Goal: Information Seeking & Learning: Learn about a topic

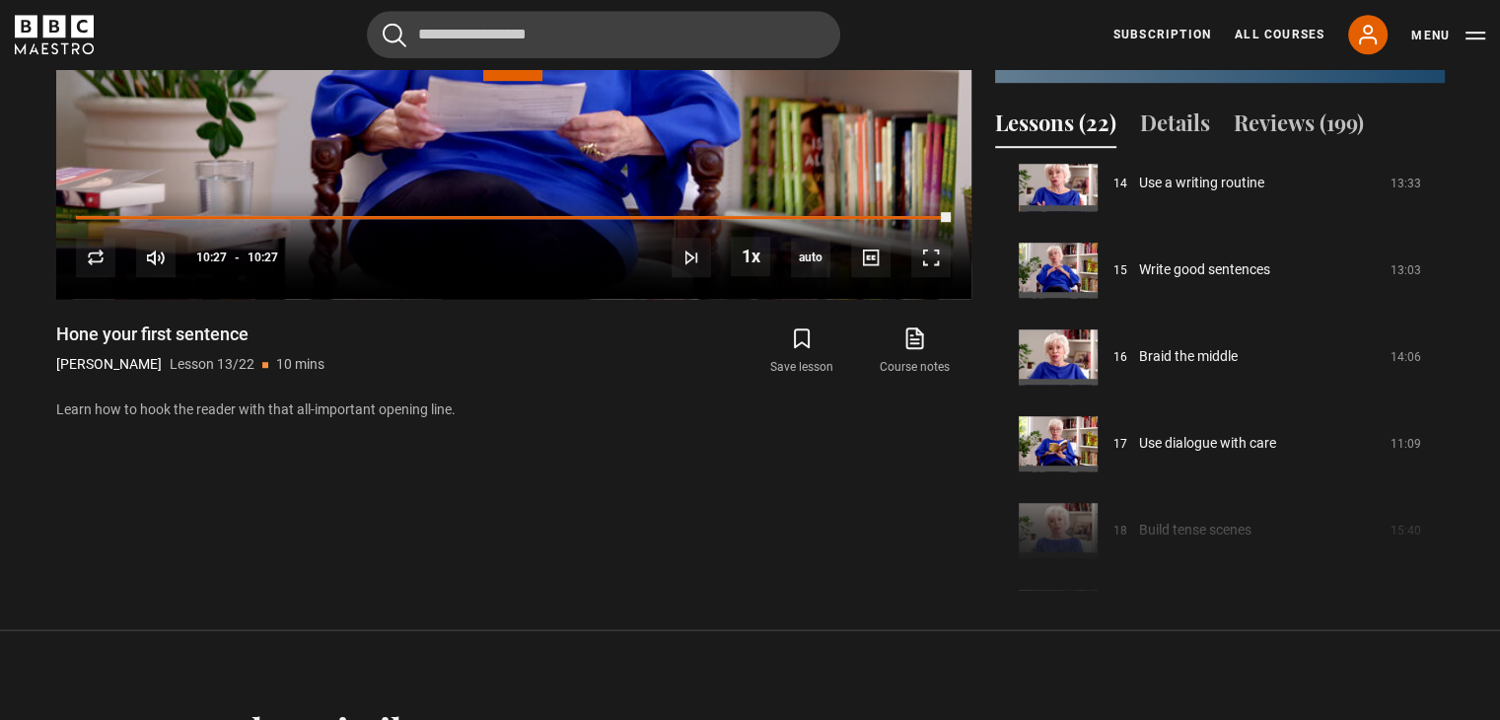
scroll to position [1140, 0]
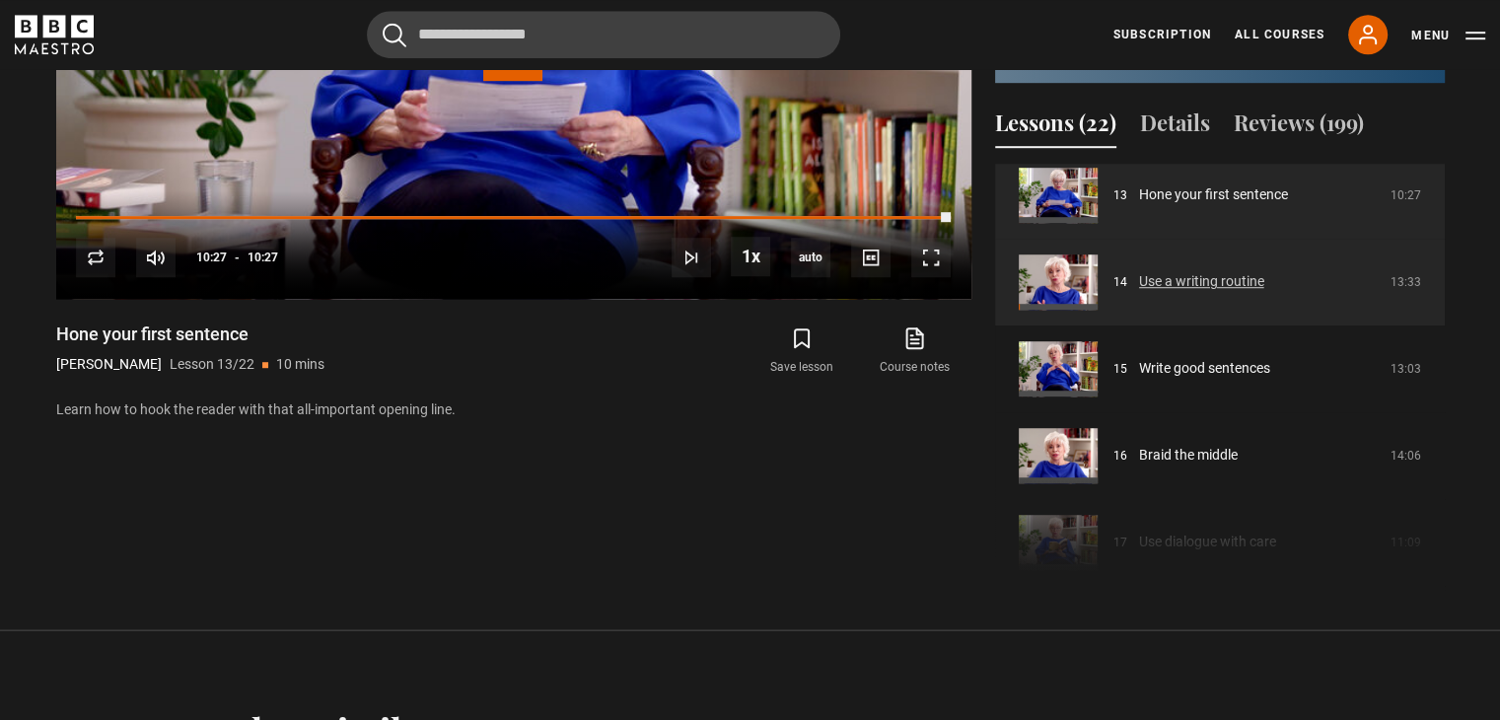
click at [1176, 292] on link "Use a writing routine" at bounding box center [1201, 281] width 125 height 21
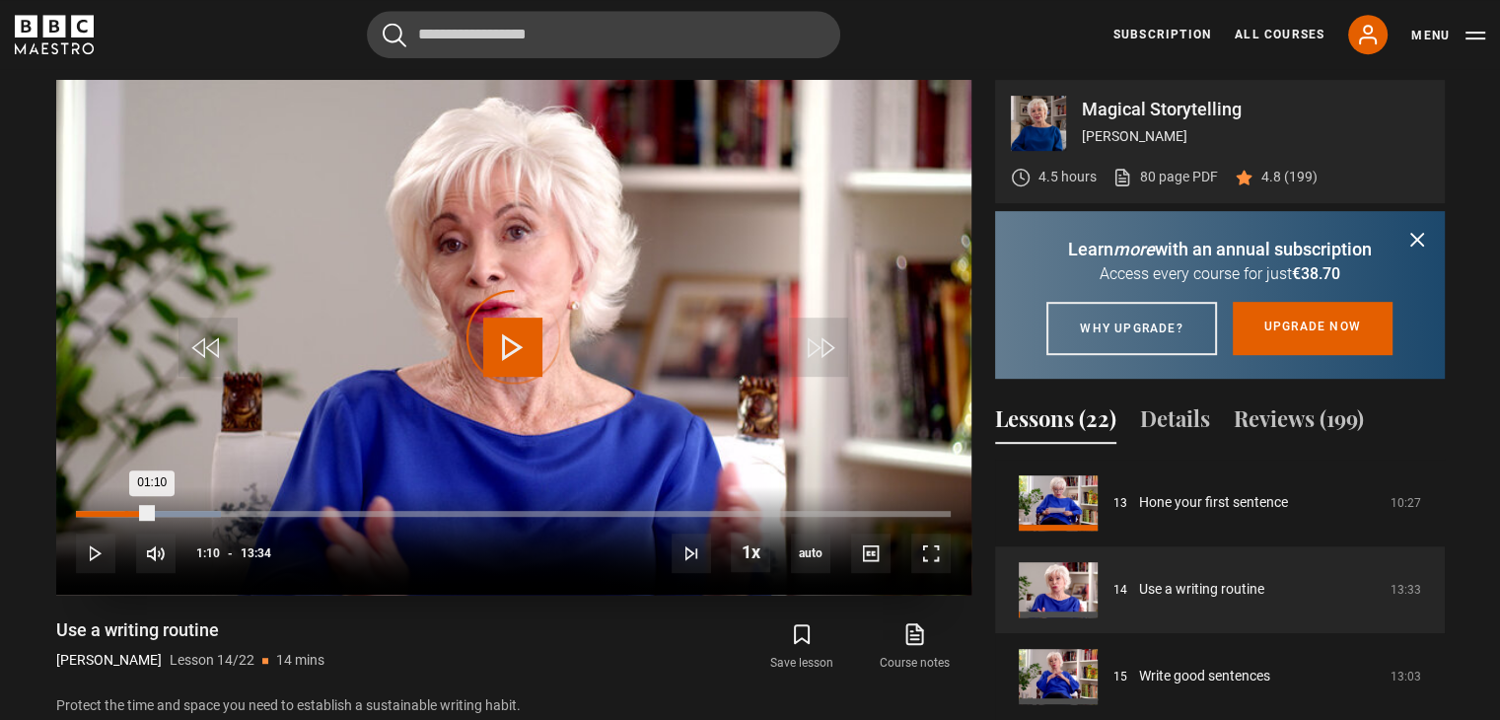
click at [122, 511] on div "01:10" at bounding box center [114, 514] width 76 height 6
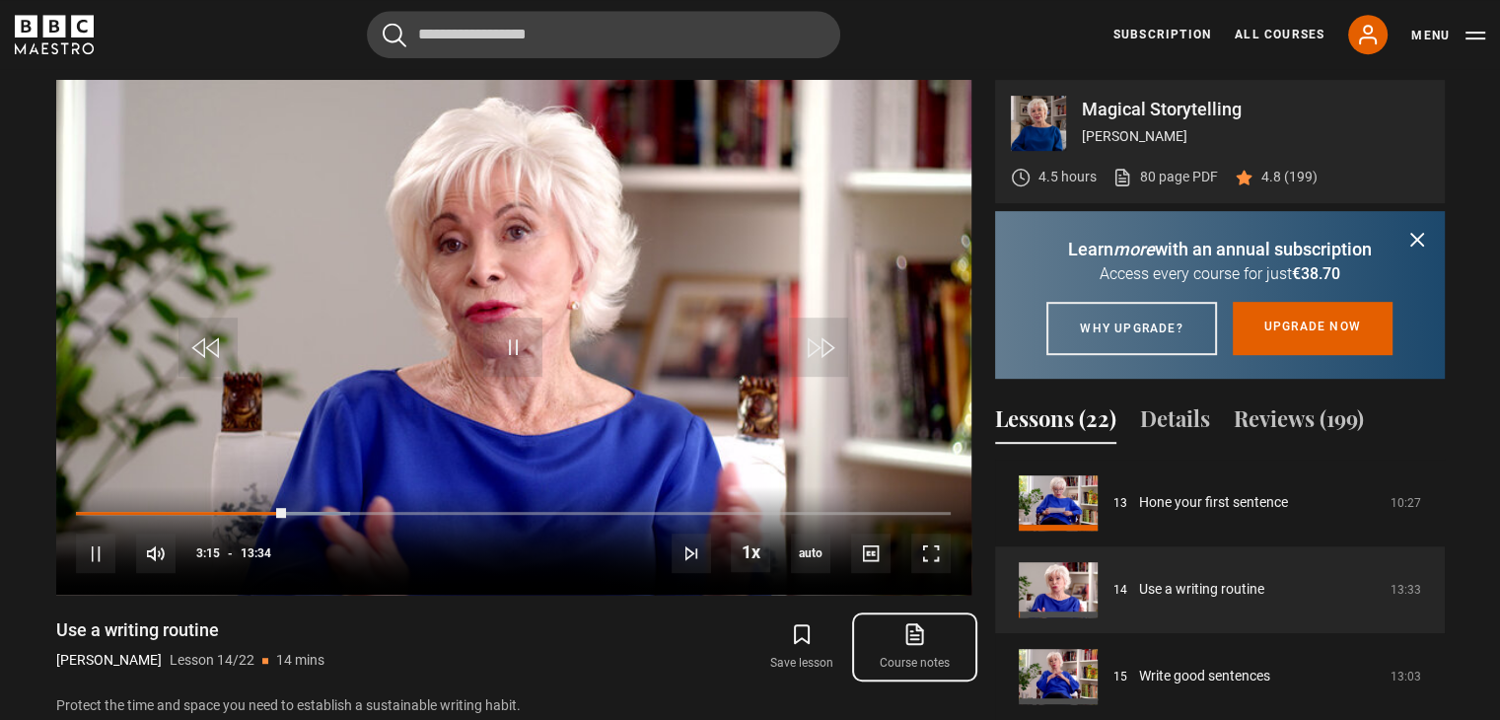
click at [928, 639] on link "Course notes opens in new tab" at bounding box center [914, 646] width 112 height 57
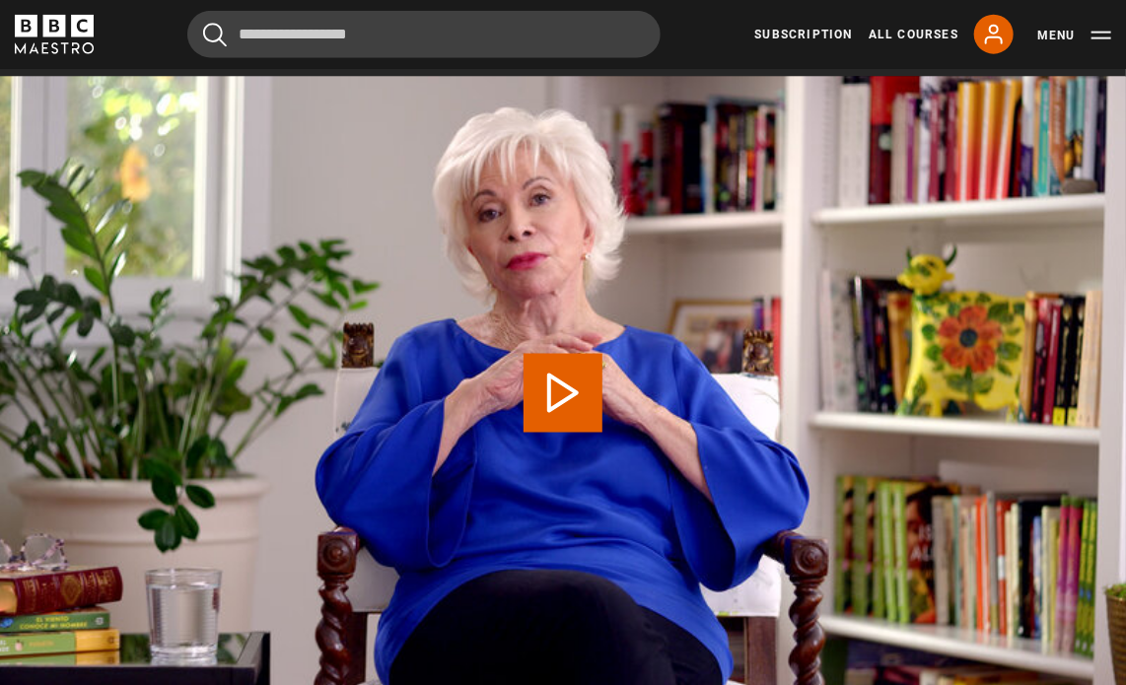
scroll to position [885, 0]
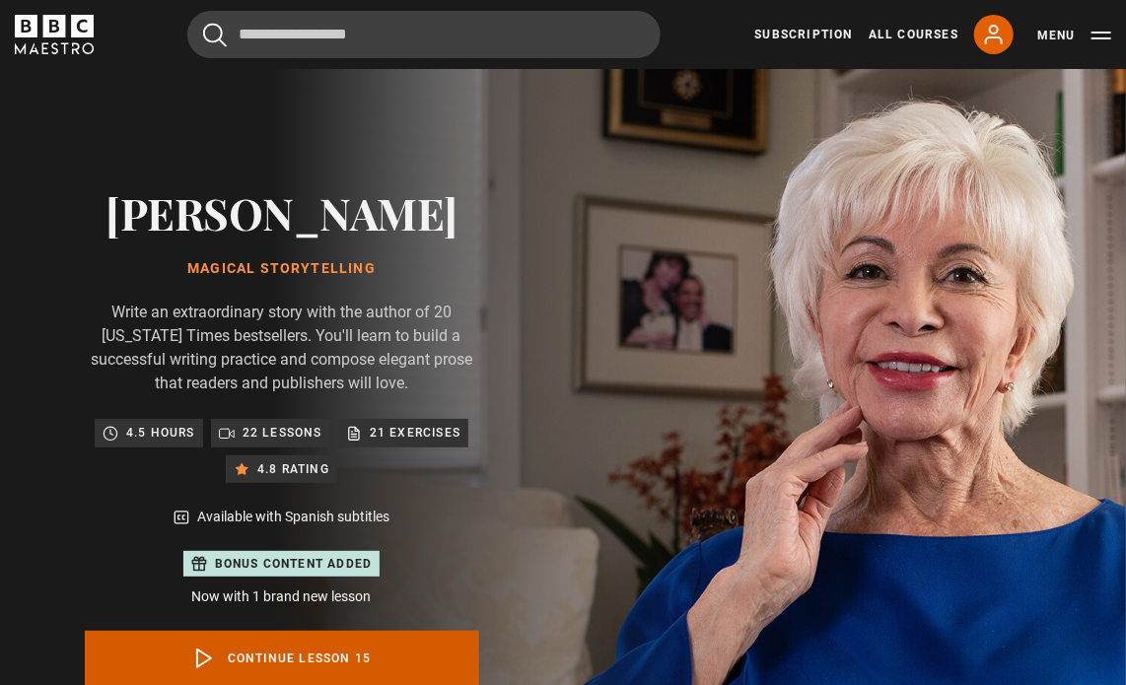
click at [329, 663] on link "Continue lesson 15" at bounding box center [282, 658] width 395 height 55
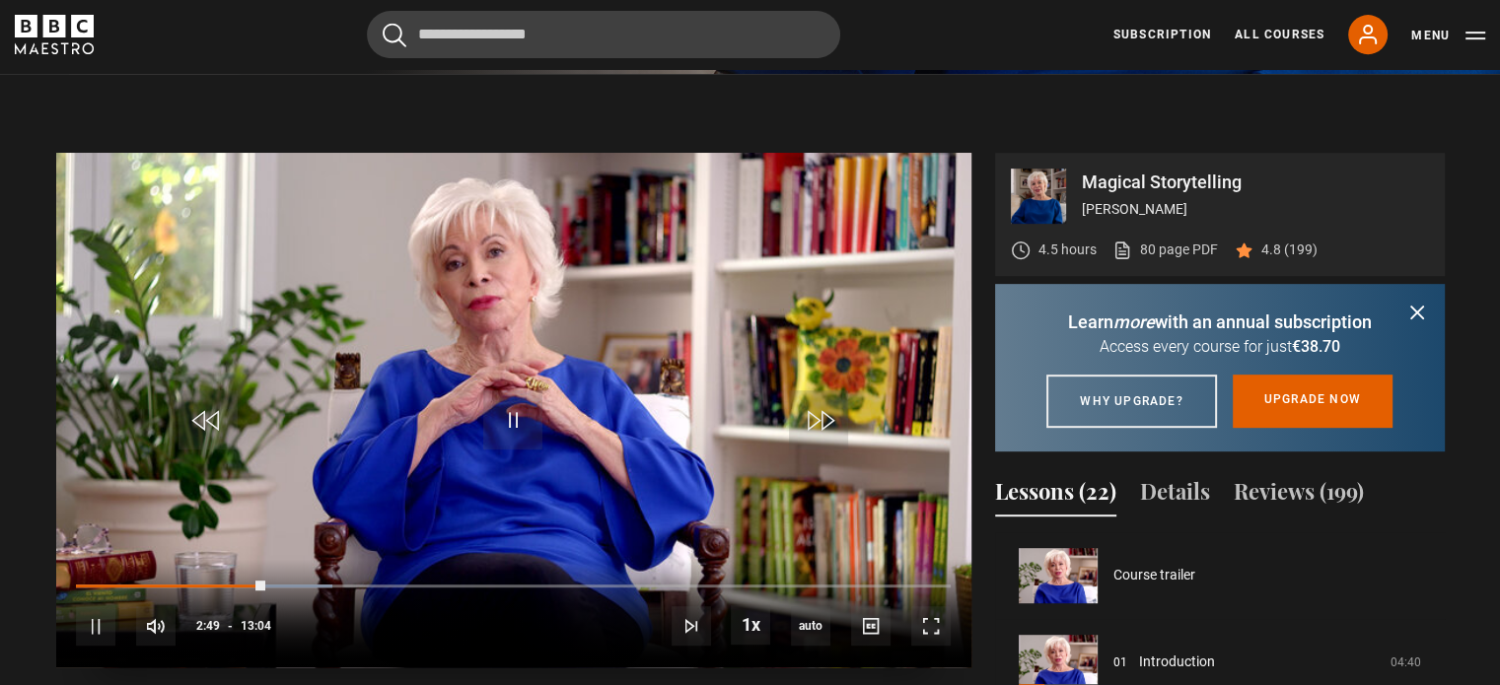
scroll to position [989, 0]
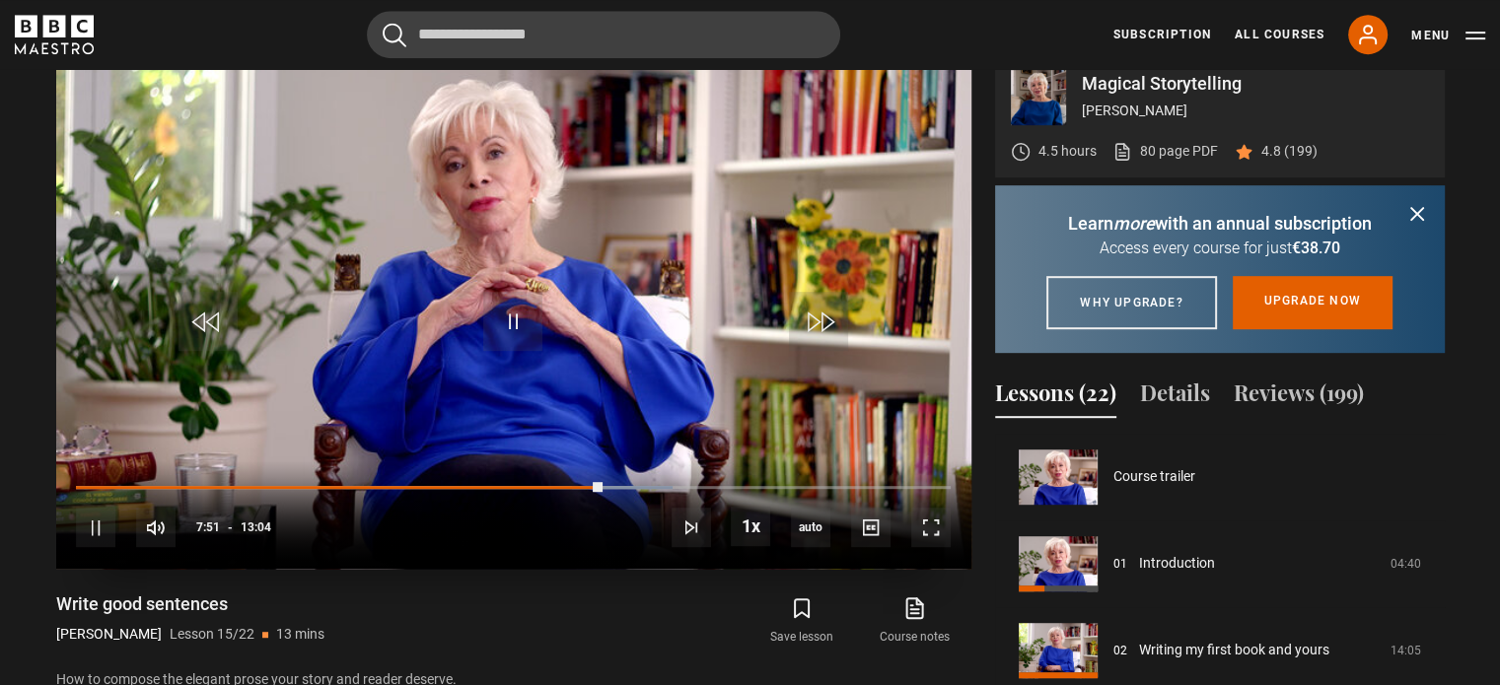
click at [615, 286] on video "Video Player" at bounding box center [513, 311] width 915 height 515
click at [521, 319] on span "Video Player" at bounding box center [512, 321] width 59 height 59
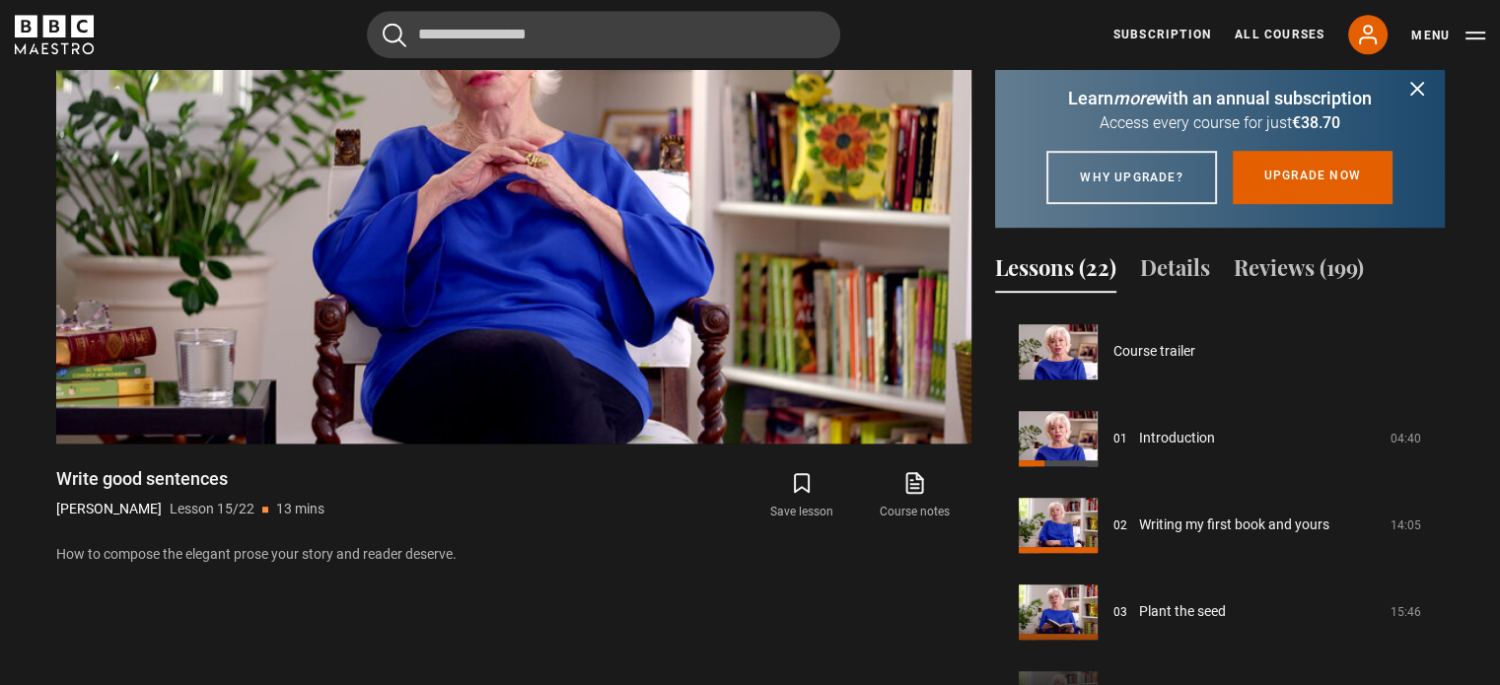
scroll to position [891, 0]
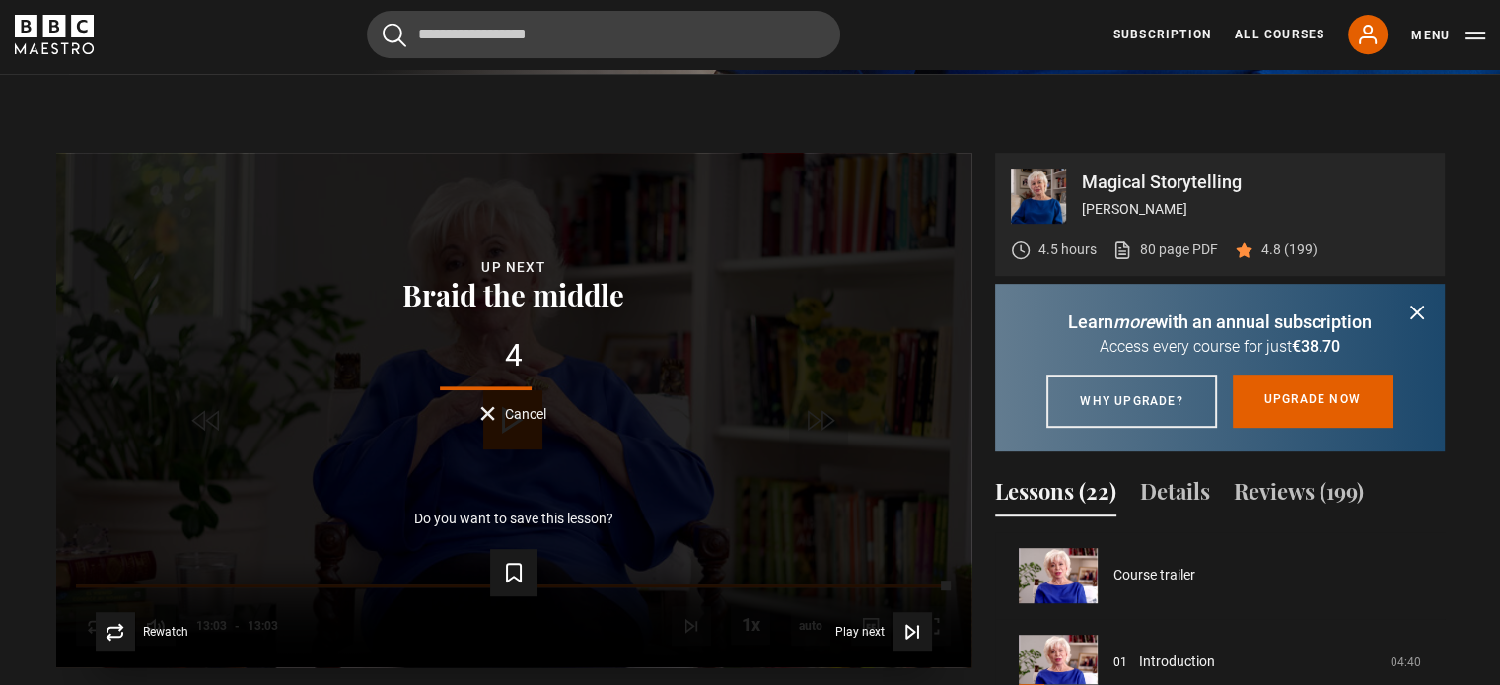
click at [517, 415] on span "Cancel" at bounding box center [525, 414] width 41 height 14
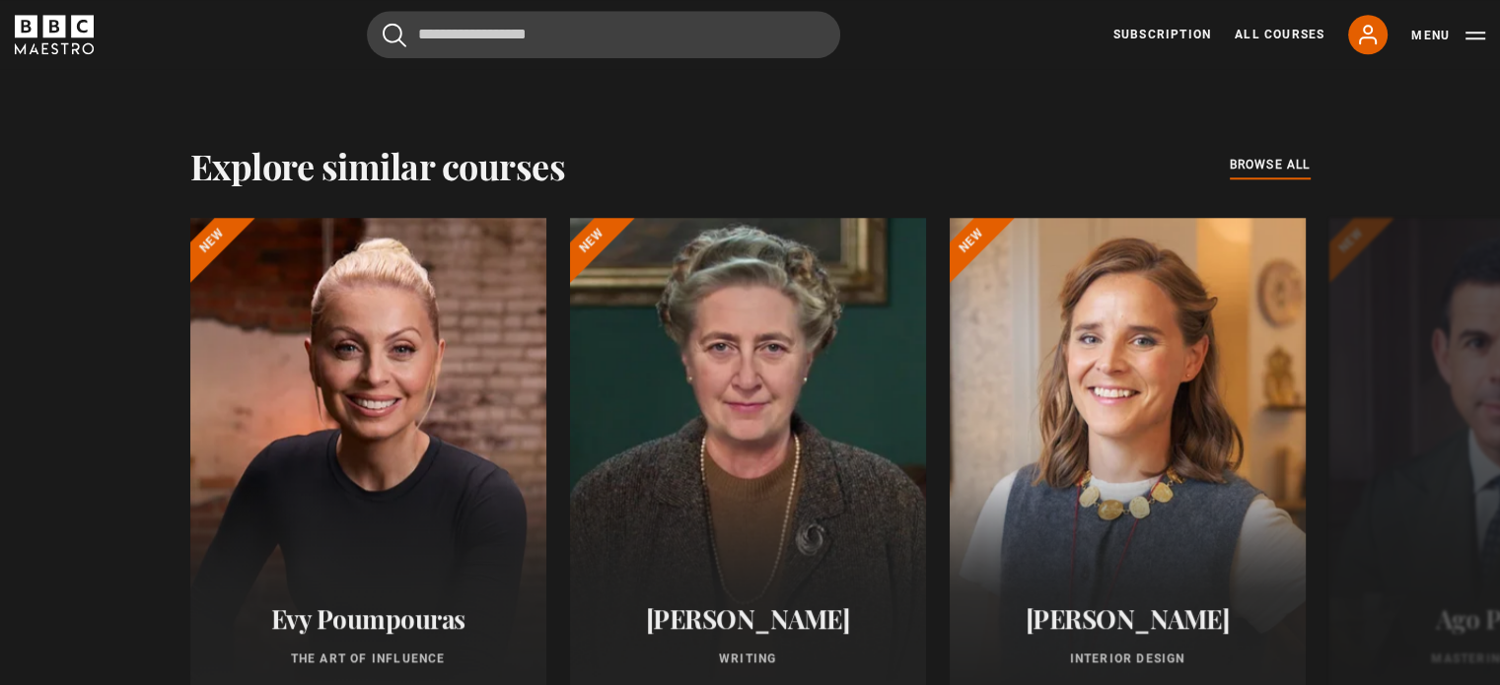
scroll to position [1975, 0]
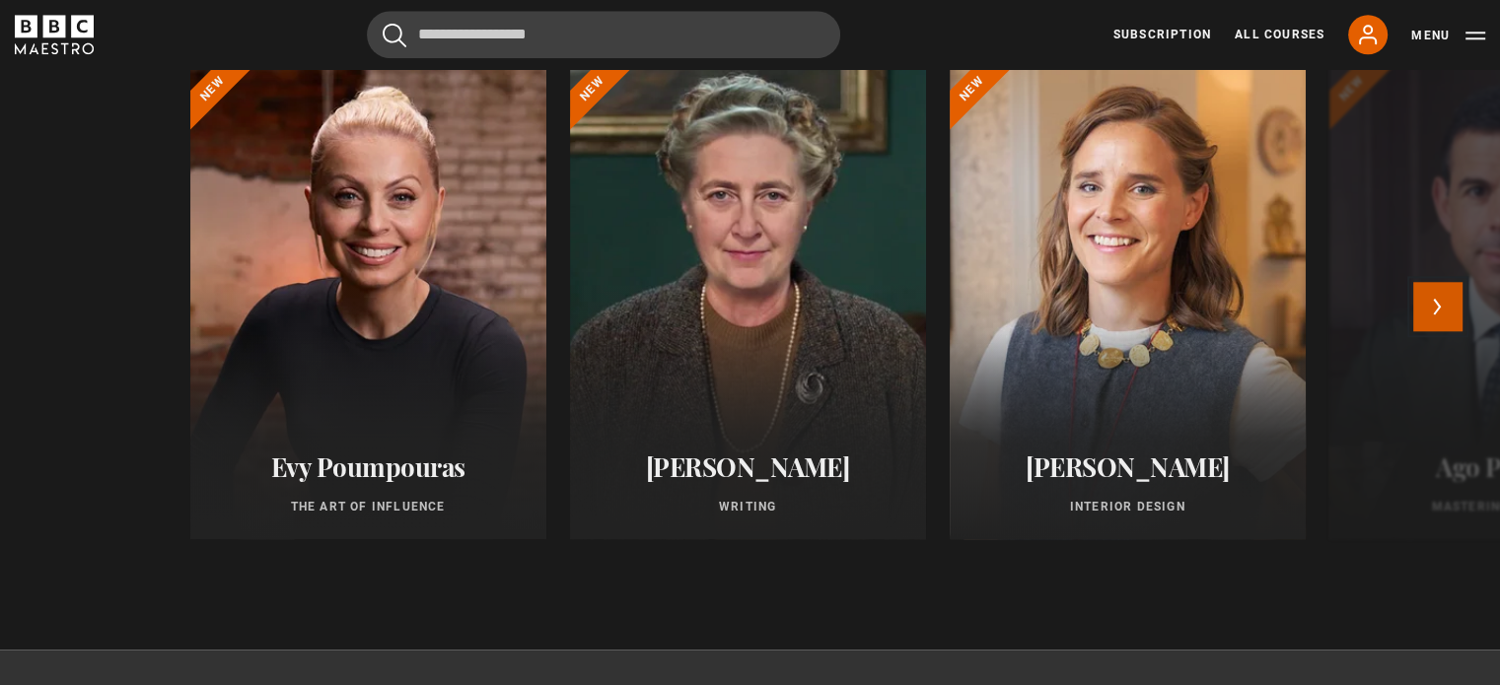
click at [1125, 331] on button "Next" at bounding box center [1437, 306] width 49 height 49
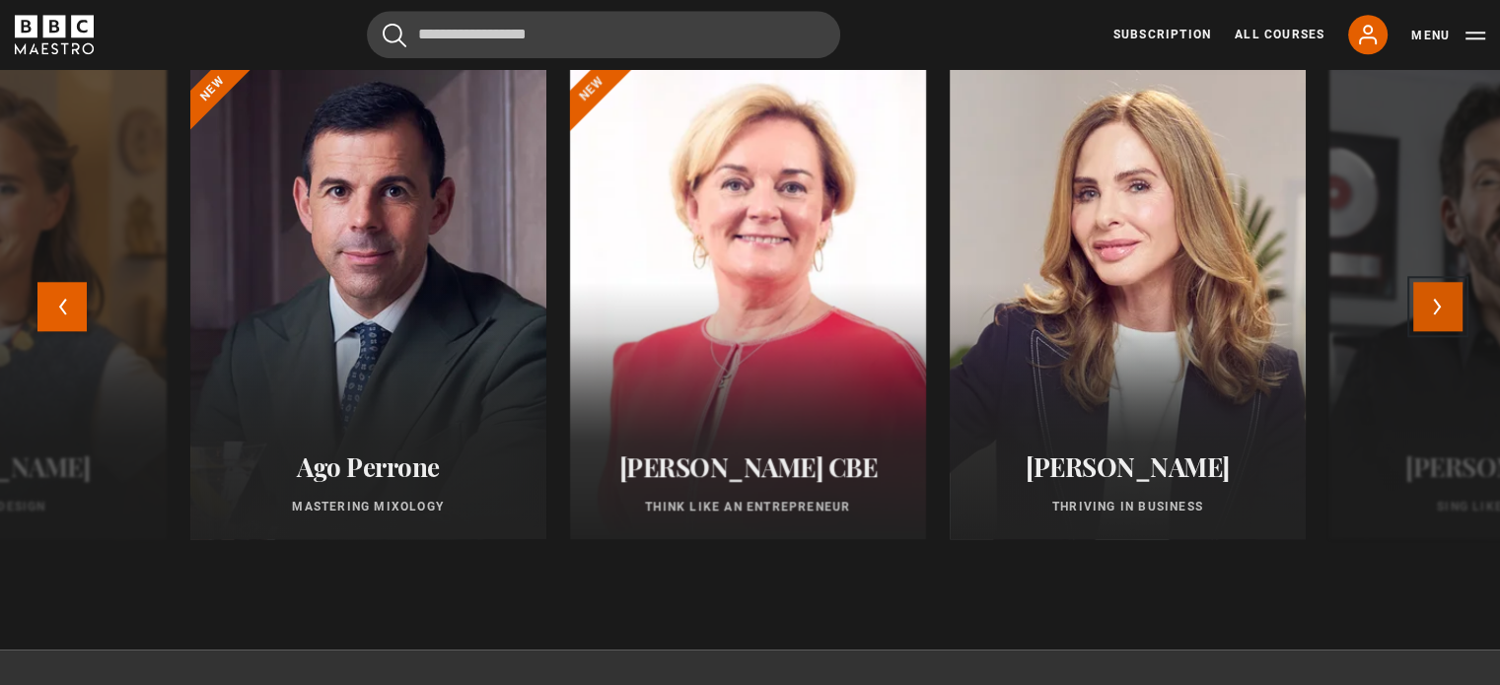
click at [1125, 331] on button "Next" at bounding box center [1437, 306] width 49 height 49
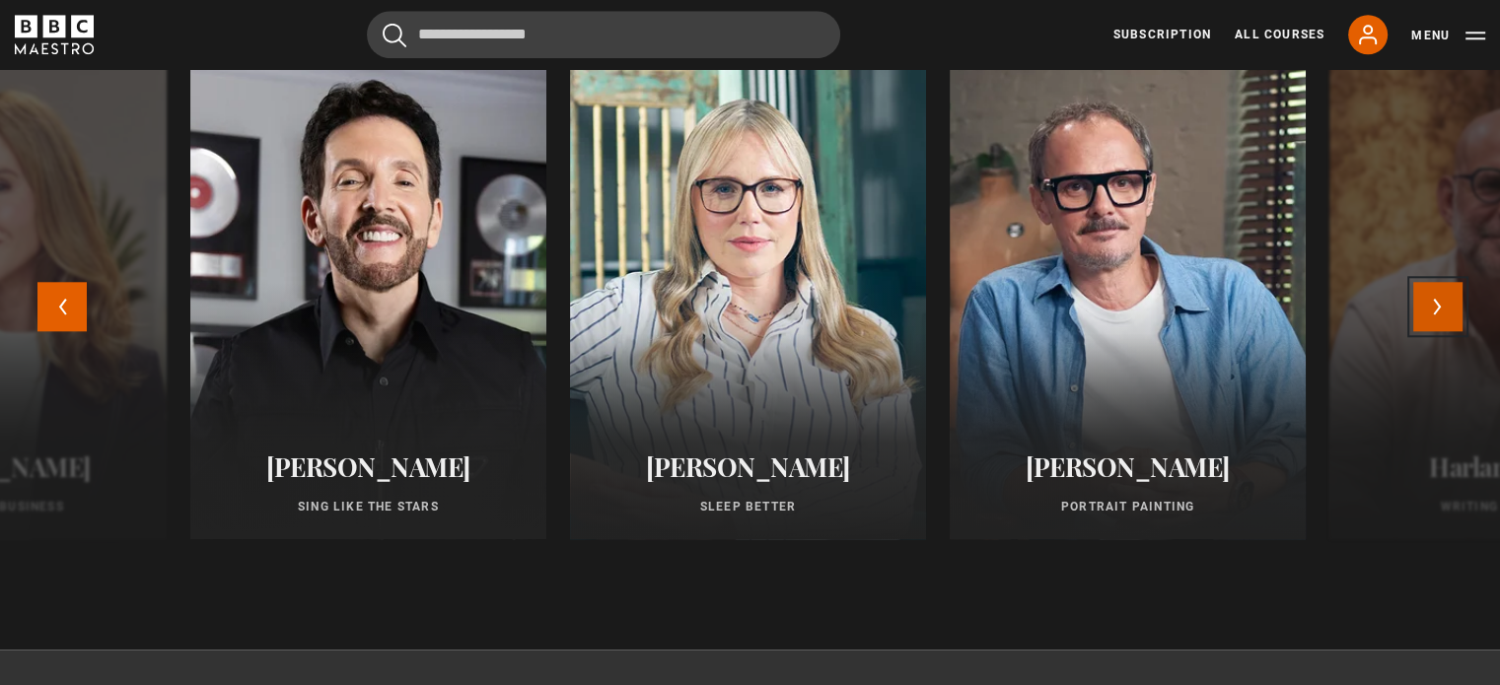
click at [1125, 331] on button "Next" at bounding box center [1437, 306] width 49 height 49
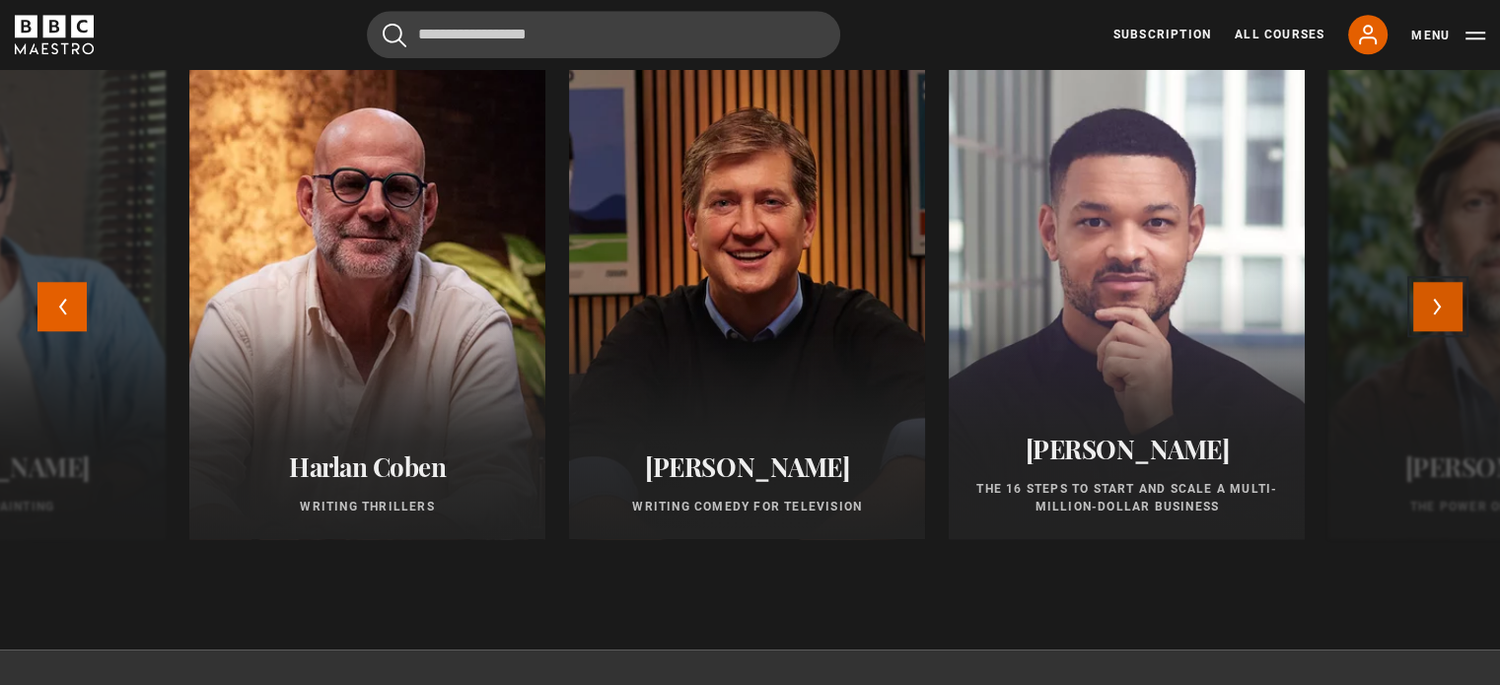
click at [1125, 331] on button "Next" at bounding box center [1437, 306] width 49 height 49
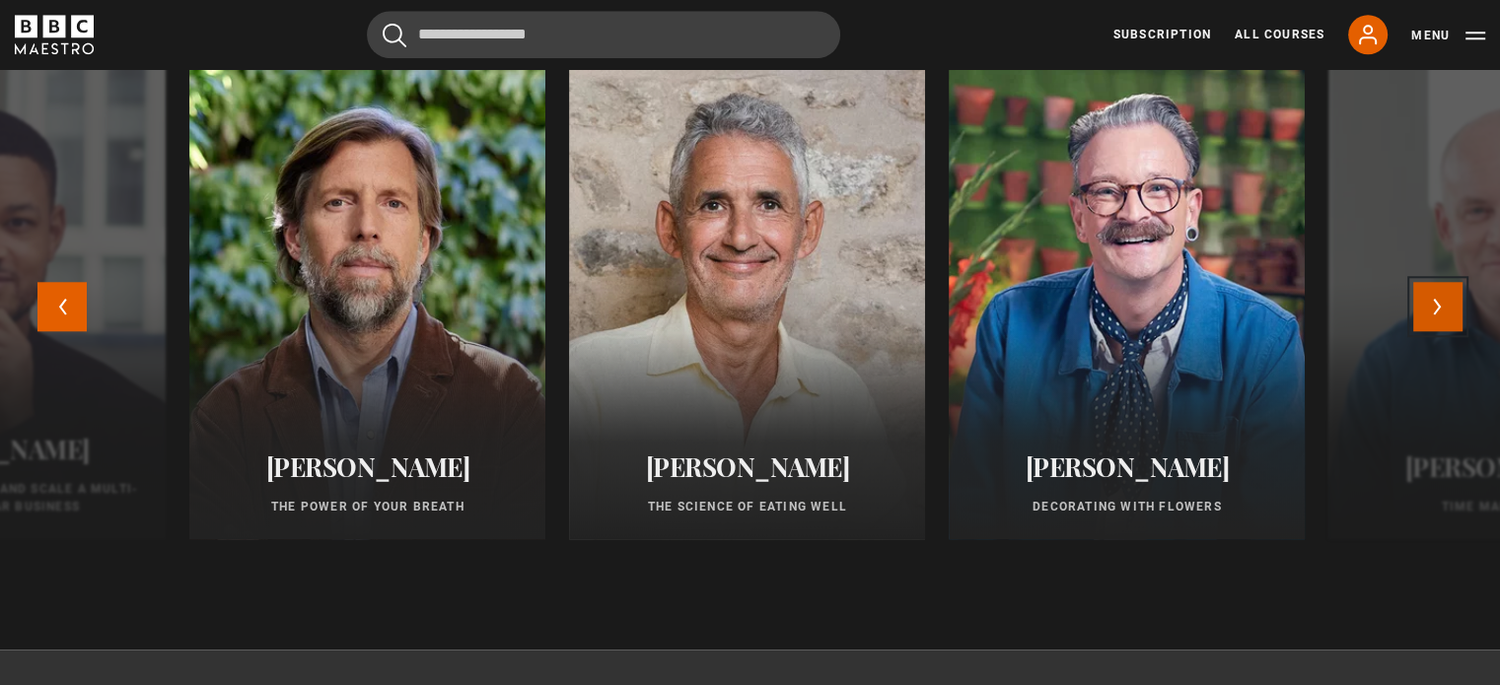
click at [1125, 331] on button "Next" at bounding box center [1437, 306] width 49 height 49
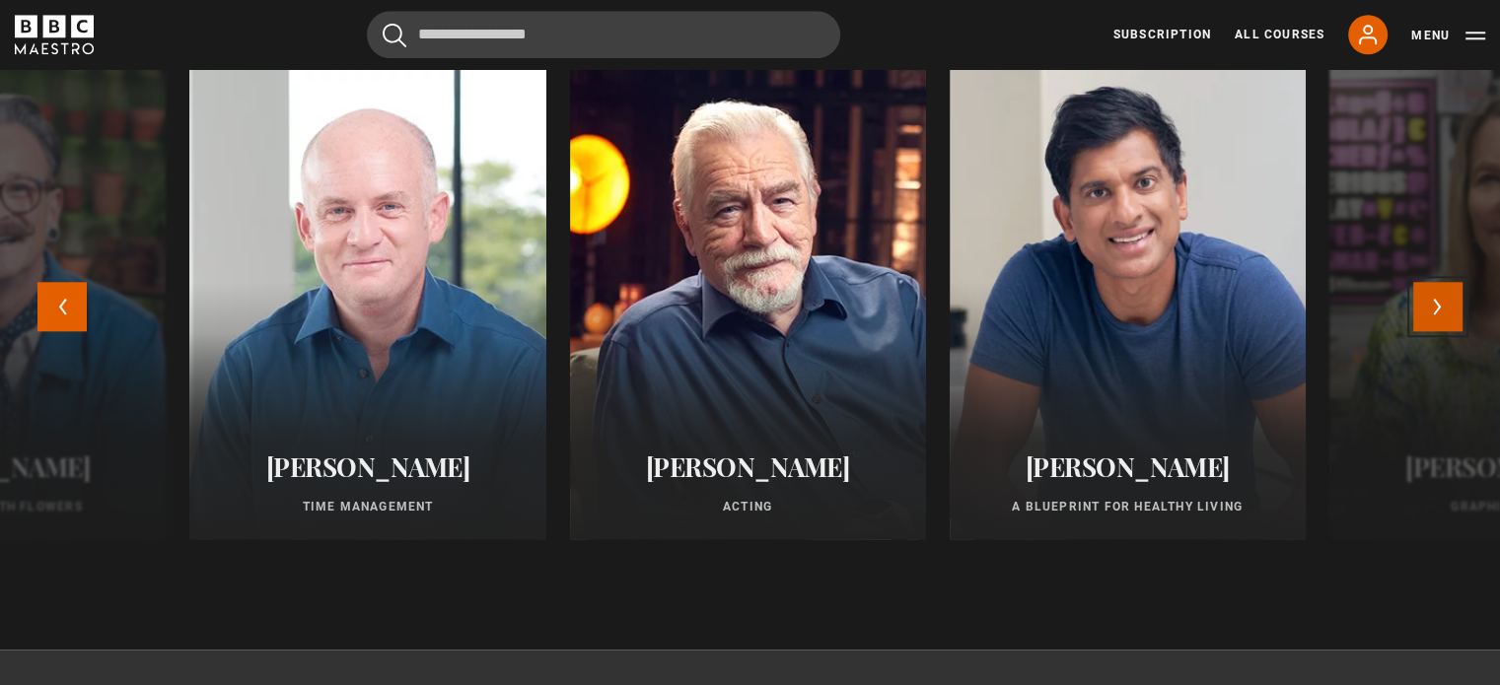
click at [1125, 331] on button "Next" at bounding box center [1437, 306] width 49 height 49
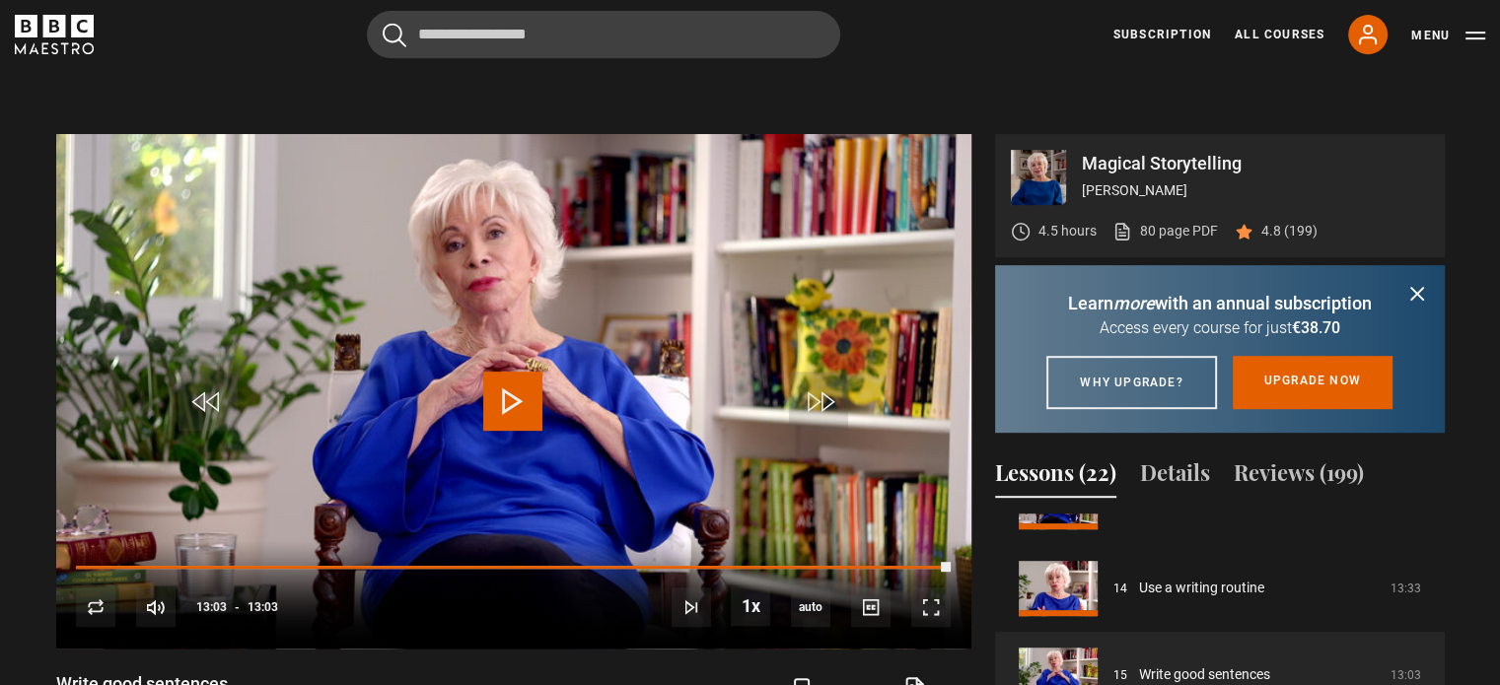
scroll to position [891, 0]
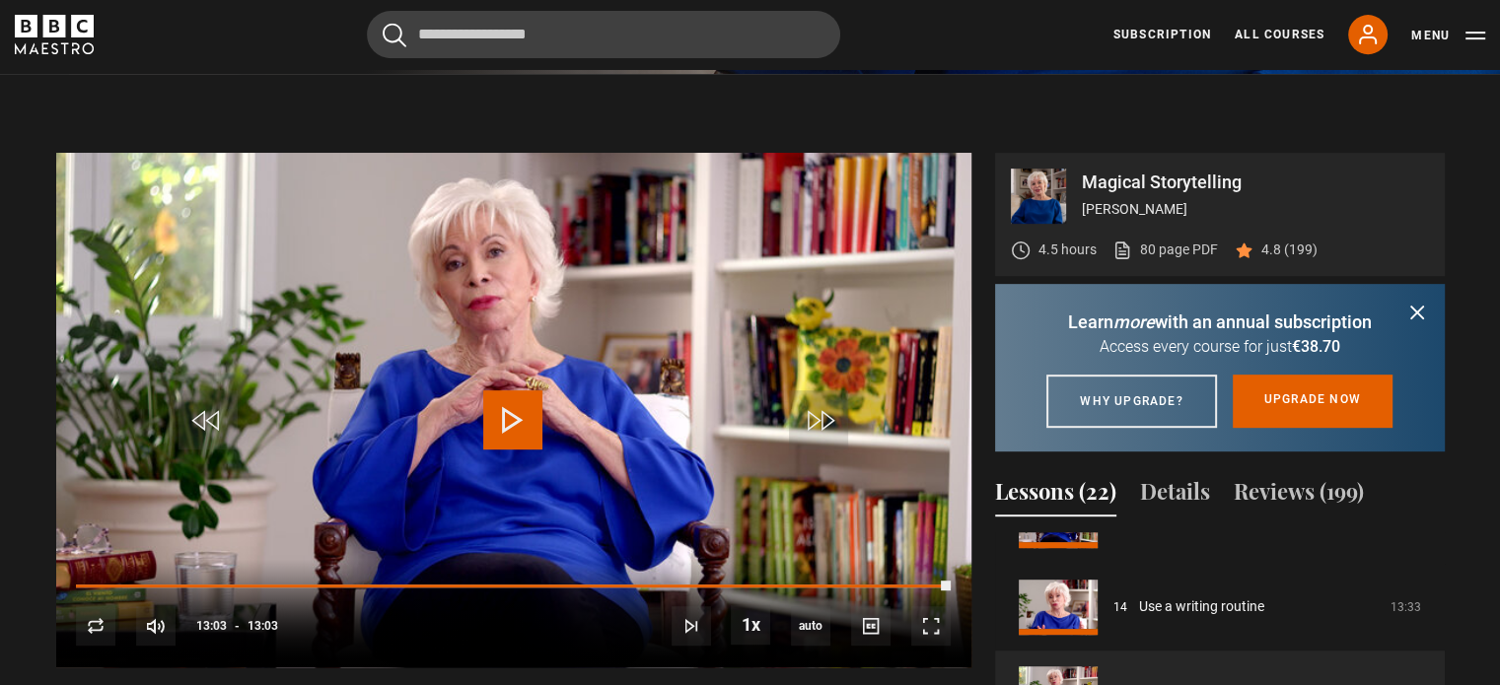
click at [1125, 311] on icon "submit" at bounding box center [1417, 313] width 12 height 12
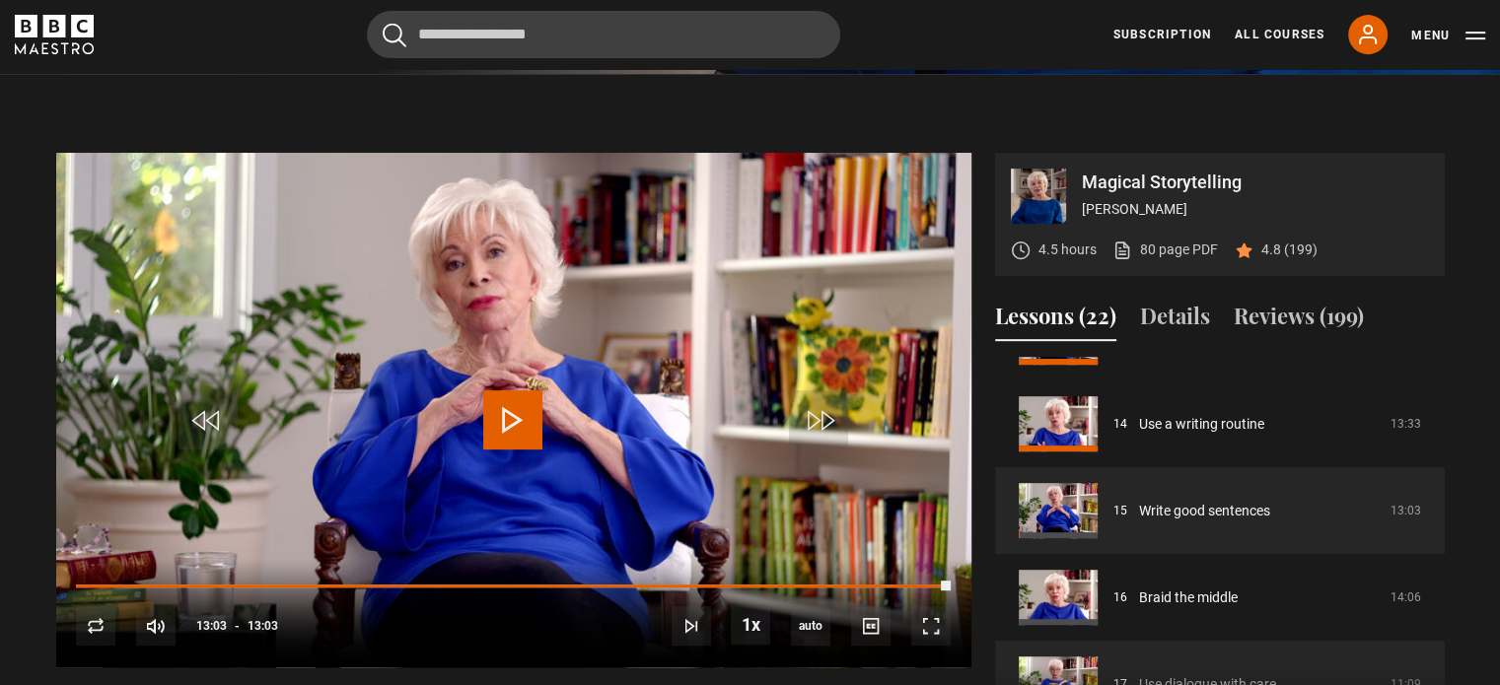
scroll to position [1184, 0]
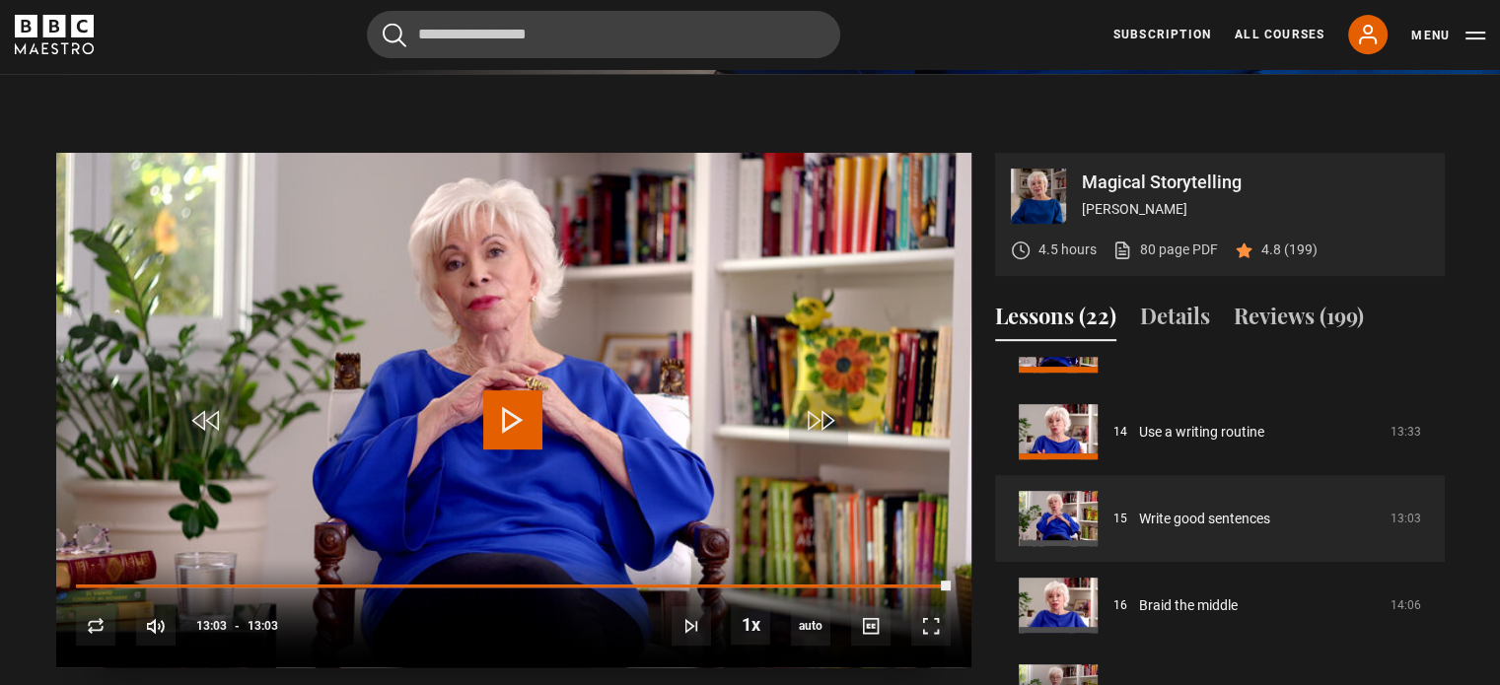
click at [522, 429] on span "Video Player" at bounding box center [512, 420] width 59 height 59
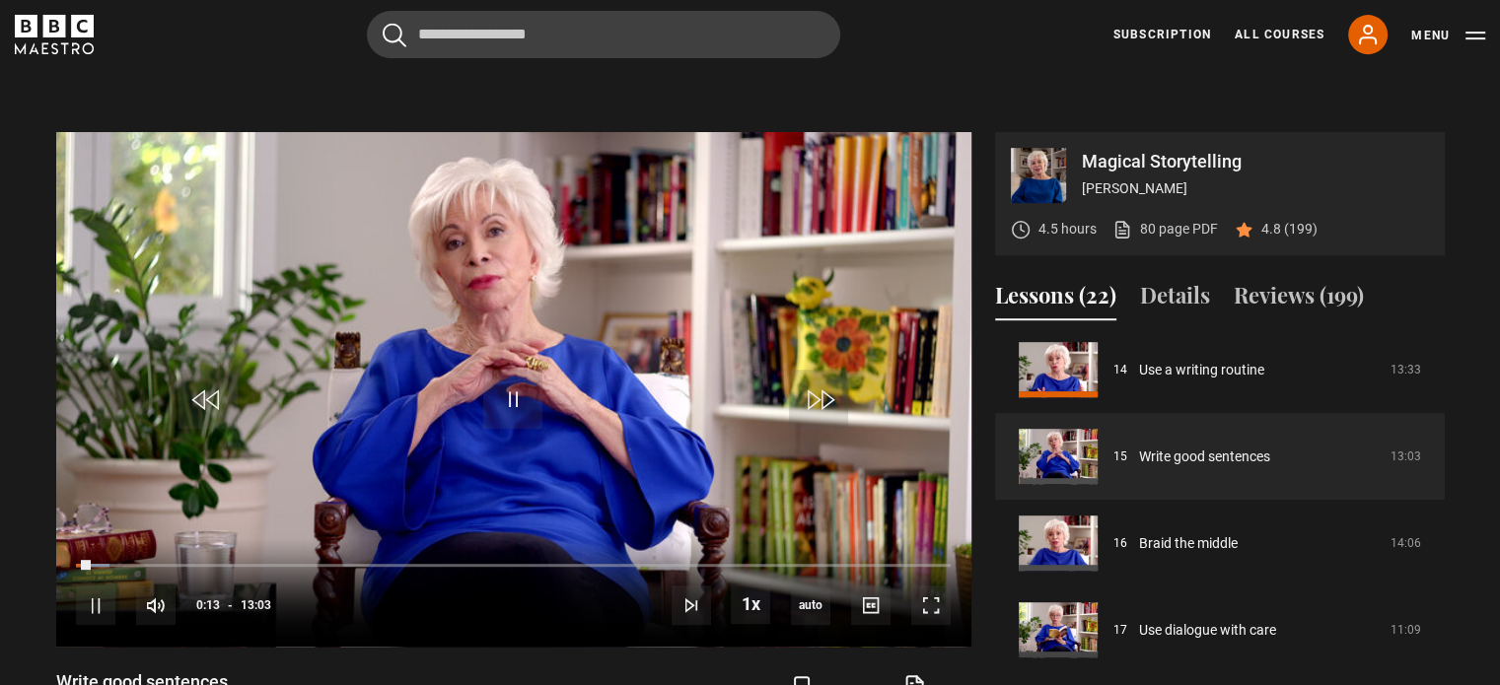
scroll to position [891, 0]
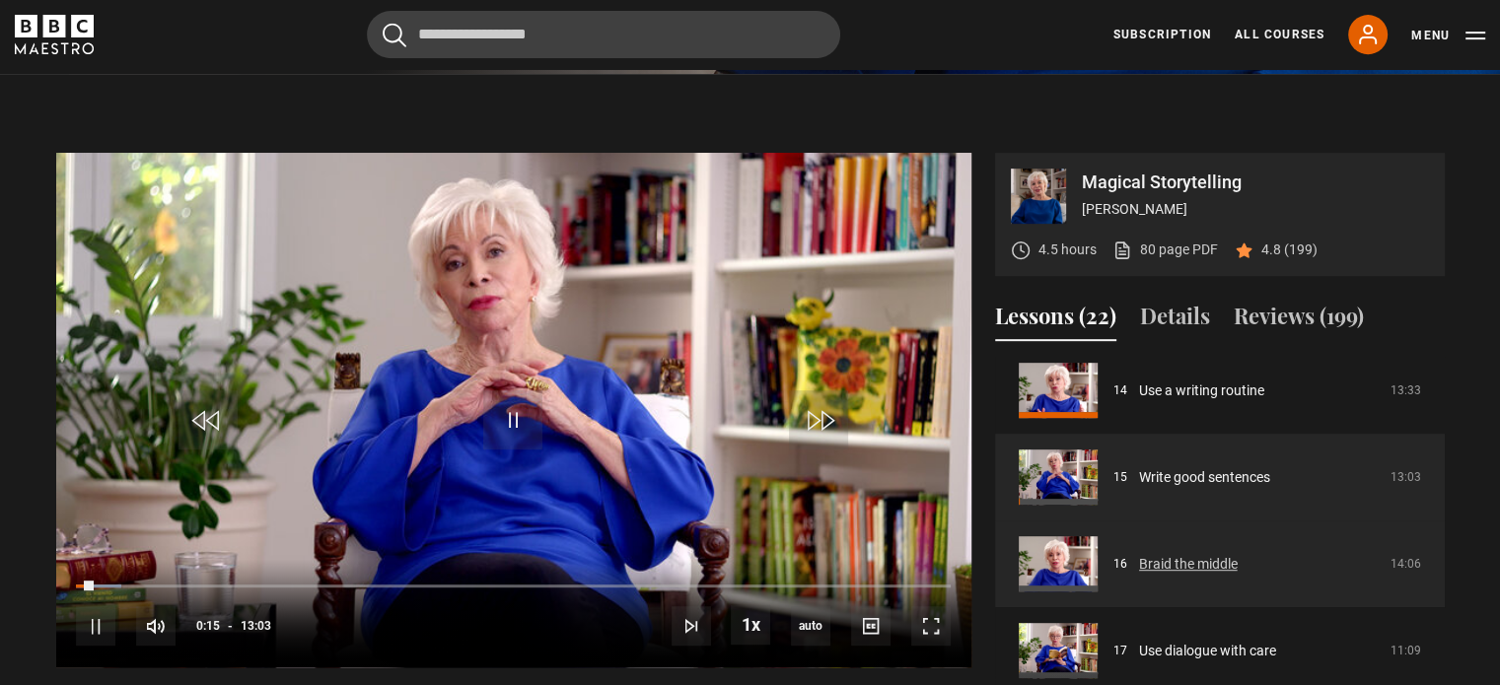
click at [1125, 567] on link "Braid the middle" at bounding box center [1188, 564] width 99 height 21
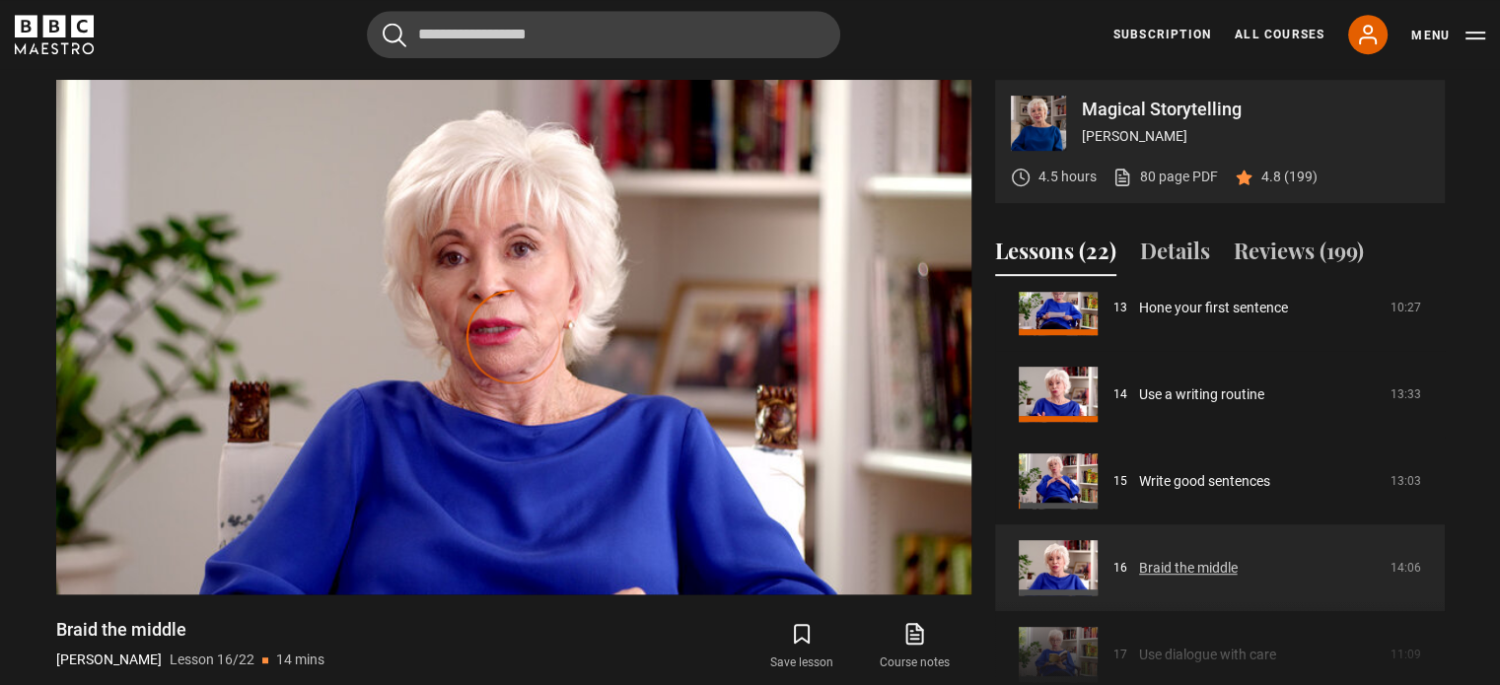
scroll to position [1105, 0]
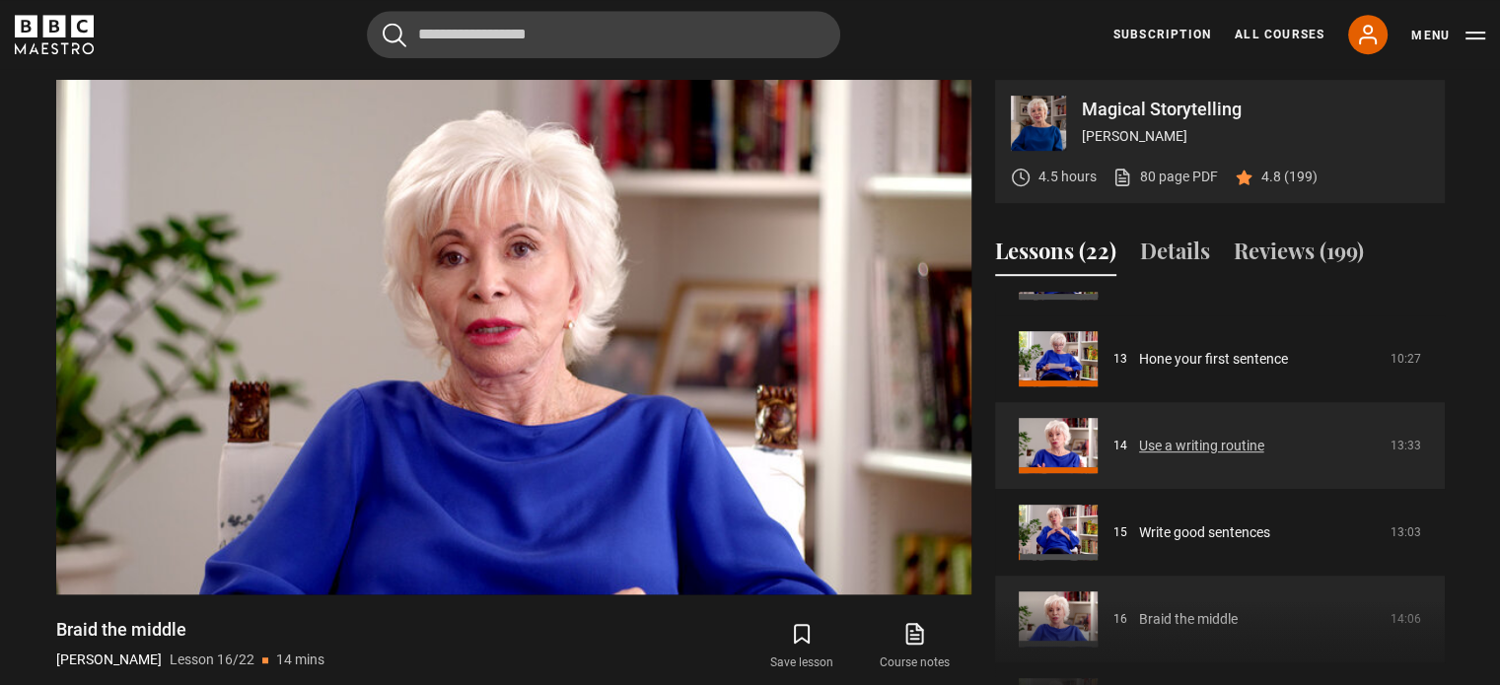
click at [1203, 436] on link "Use a writing routine" at bounding box center [1201, 446] width 125 height 21
click at [1203, 442] on link "Use a writing routine" at bounding box center [1201, 446] width 125 height 21
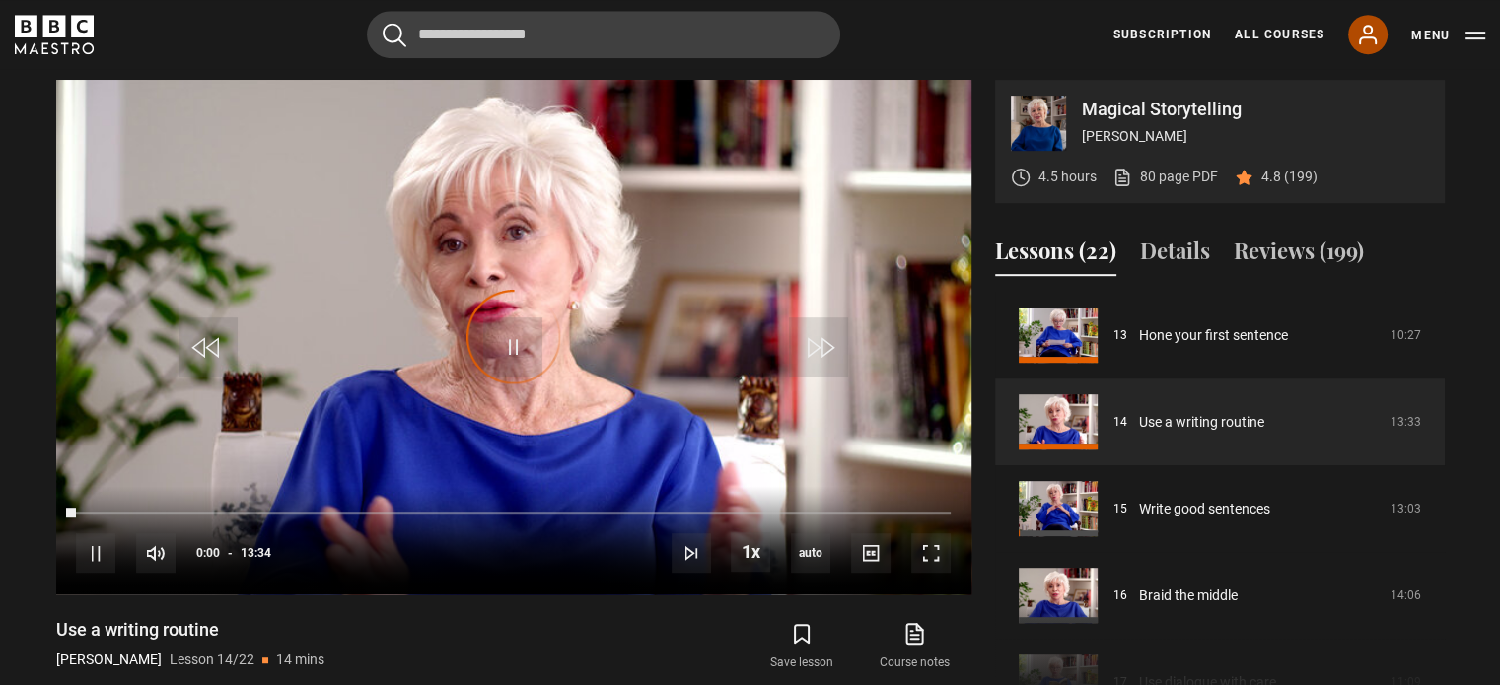
click at [1363, 37] on icon at bounding box center [1368, 35] width 16 height 18
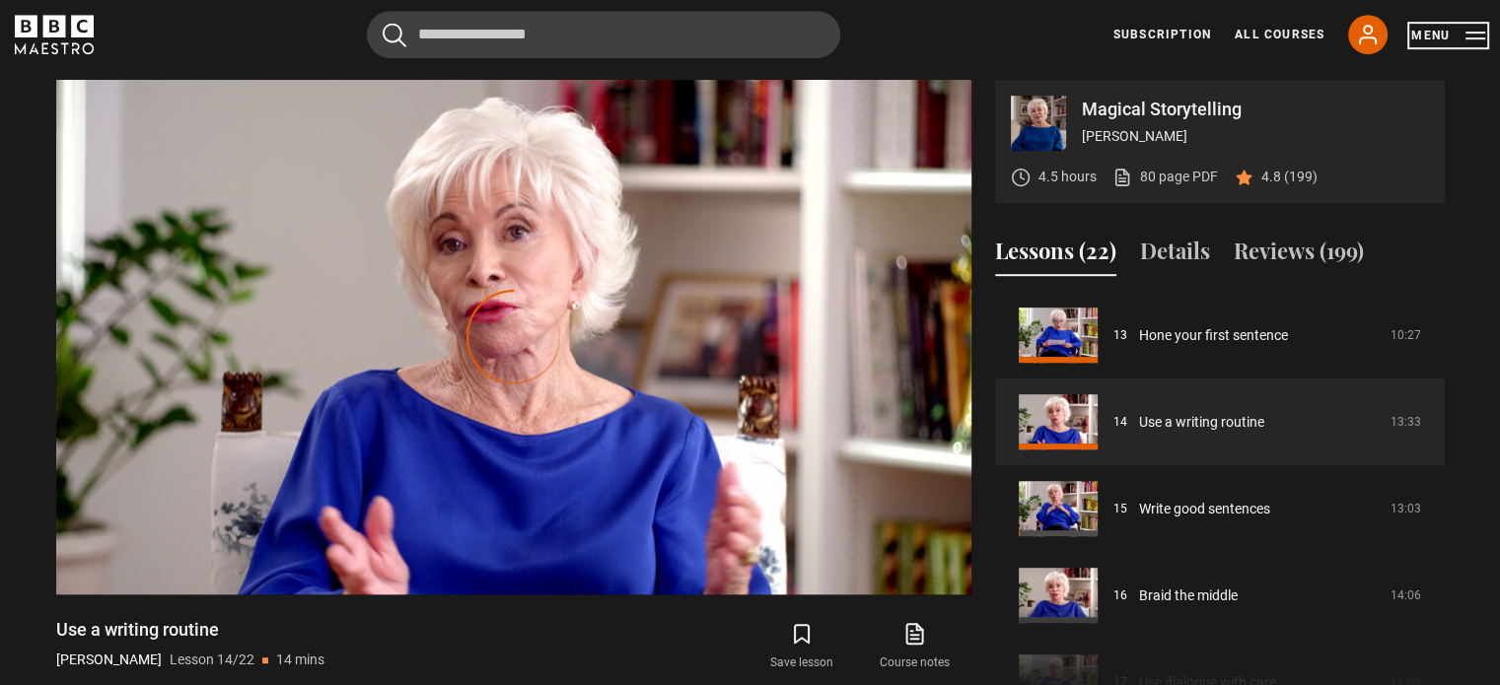
click at [1472, 36] on button "Menu" at bounding box center [1448, 36] width 74 height 20
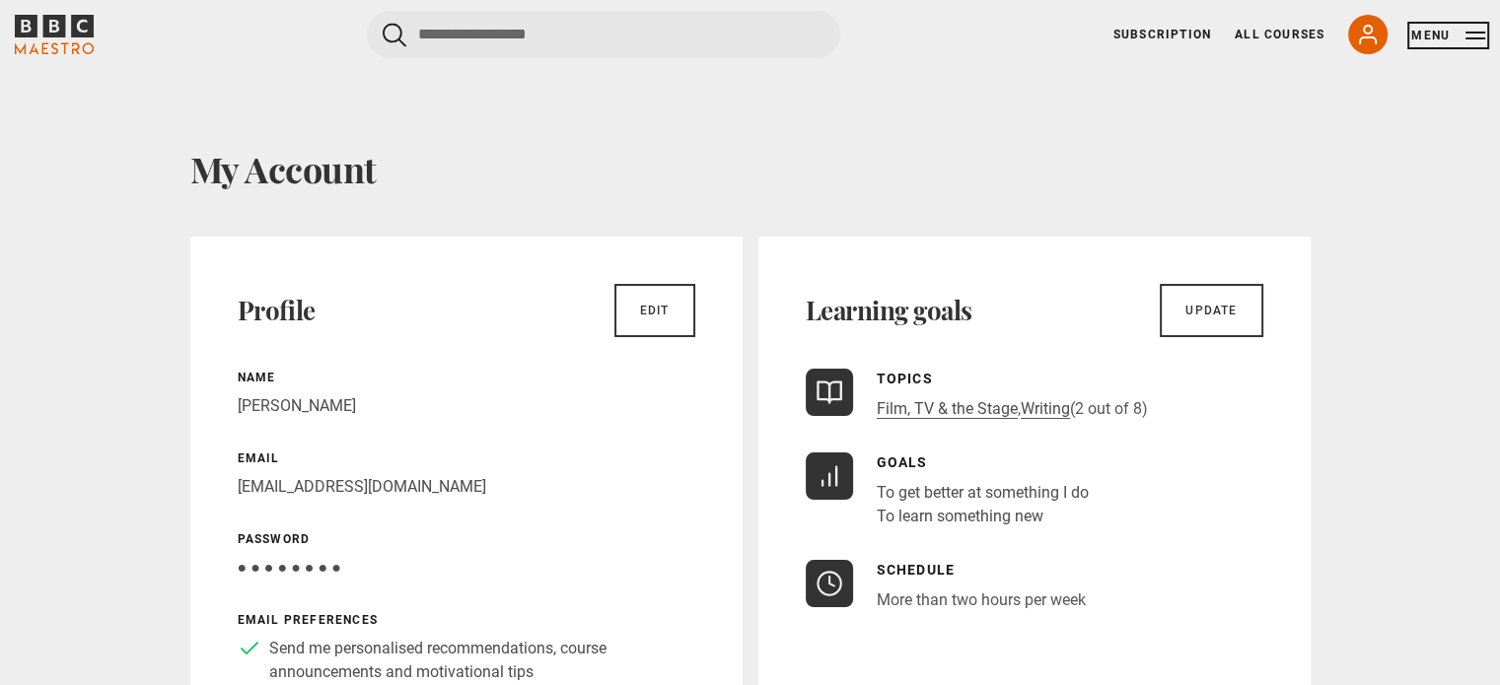
click at [1479, 35] on button "Menu" at bounding box center [1448, 36] width 74 height 20
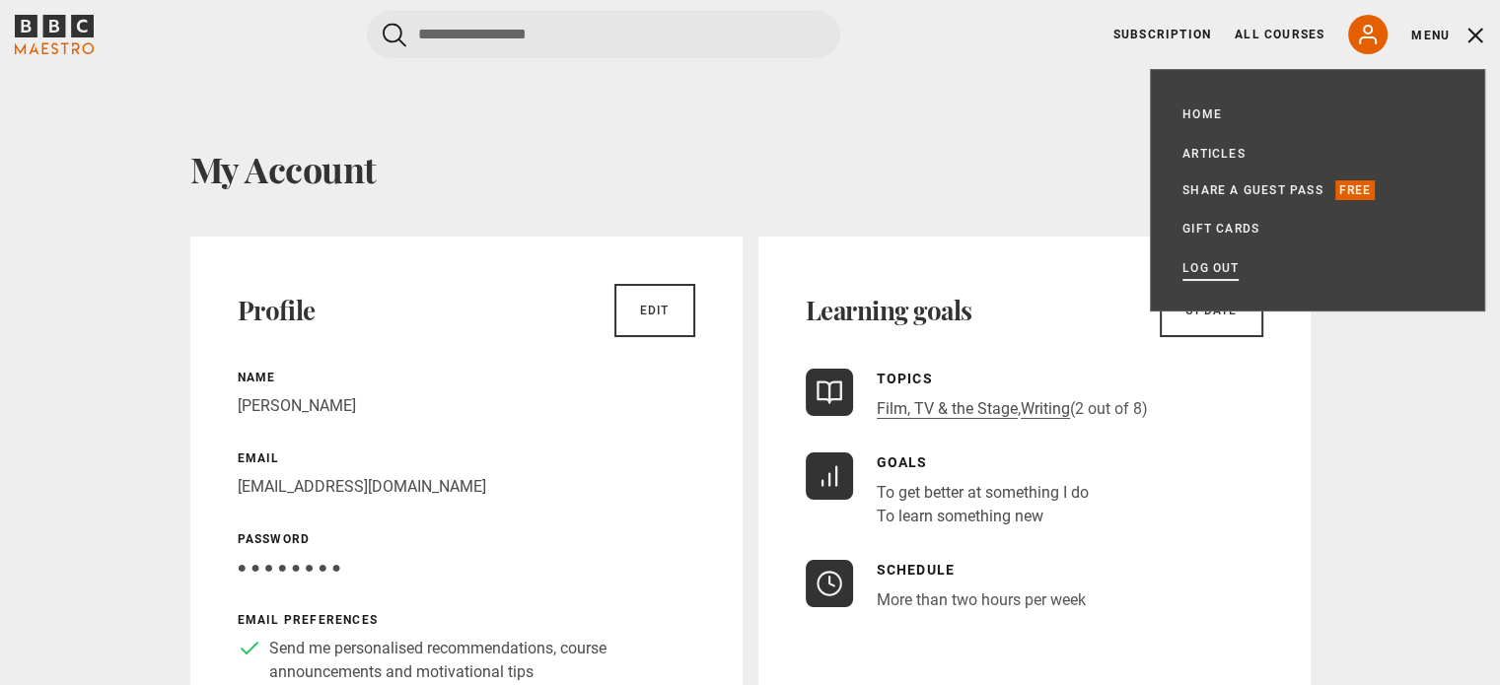
click at [1210, 263] on link "Log out" at bounding box center [1211, 268] width 56 height 20
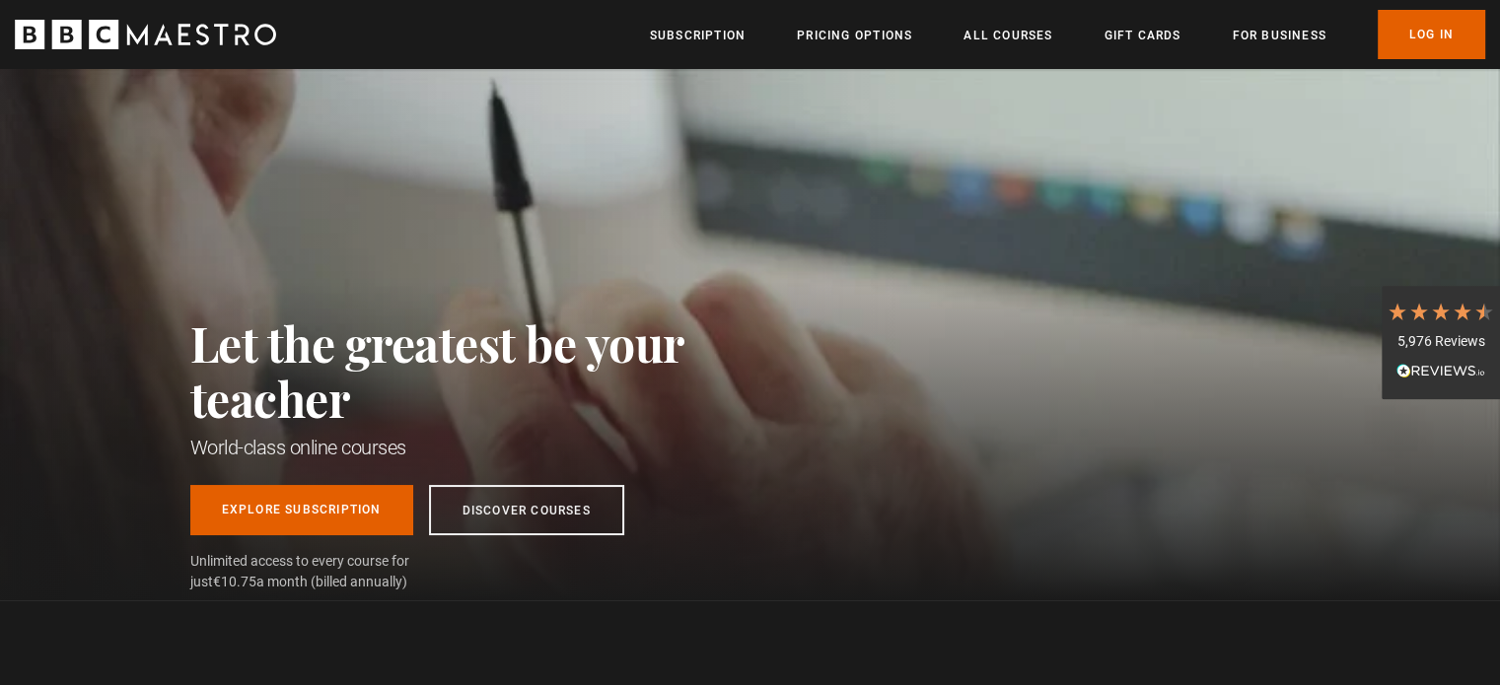
scroll to position [0, 257]
